Goal: Task Accomplishment & Management: Use online tool/utility

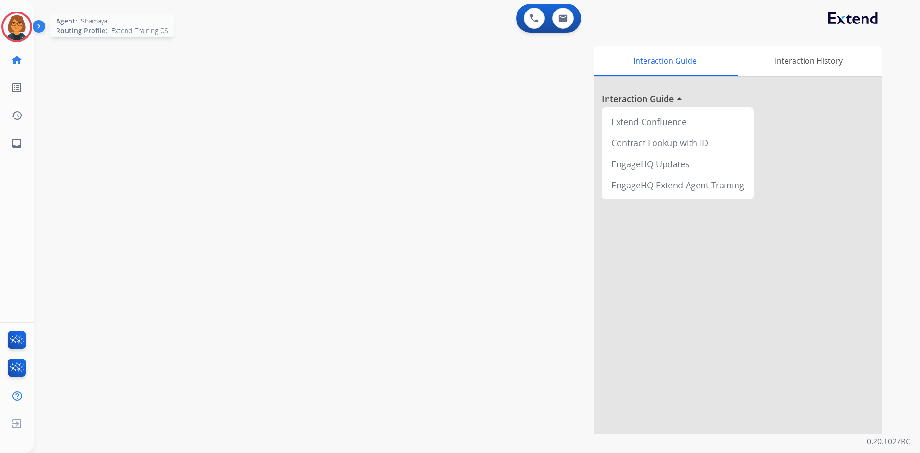
click at [8, 39] on div at bounding box center [16, 26] width 31 height 31
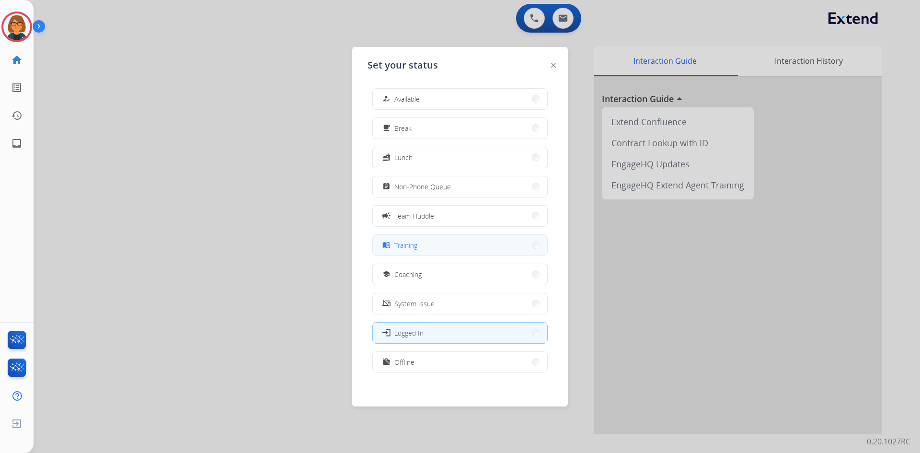
click at [405, 243] on span "Training" at bounding box center [405, 245] width 23 height 10
